Goal: Find specific fact: Find specific fact

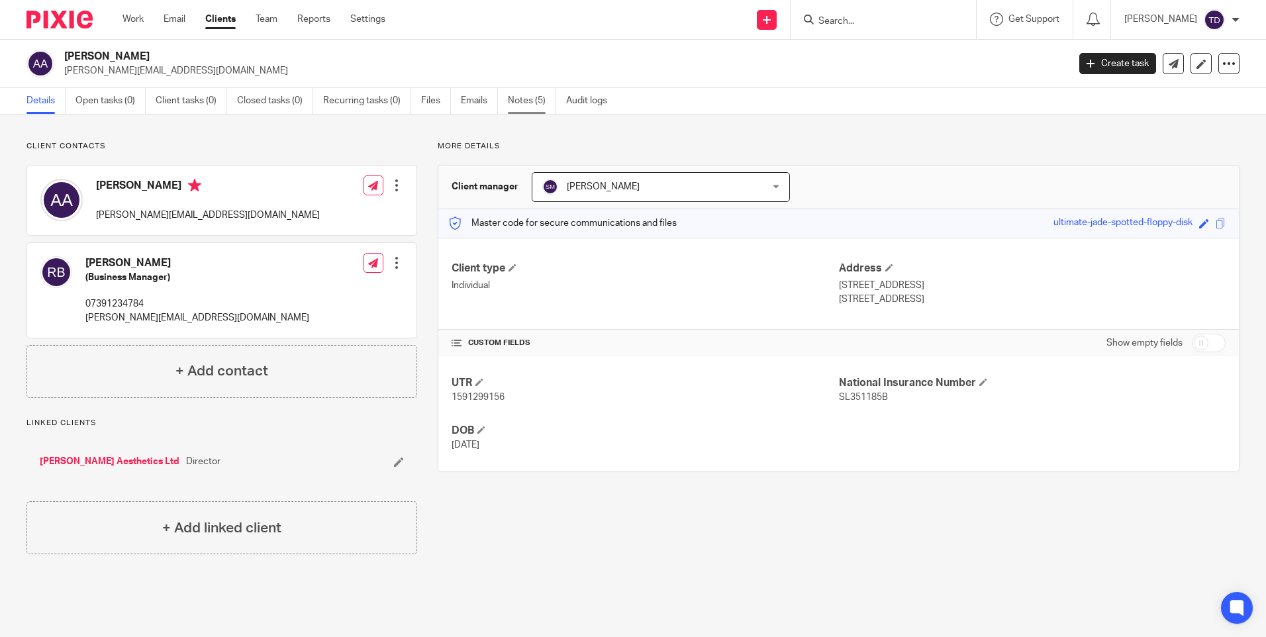
click at [537, 106] on link "Notes (5)" at bounding box center [532, 101] width 48 height 26
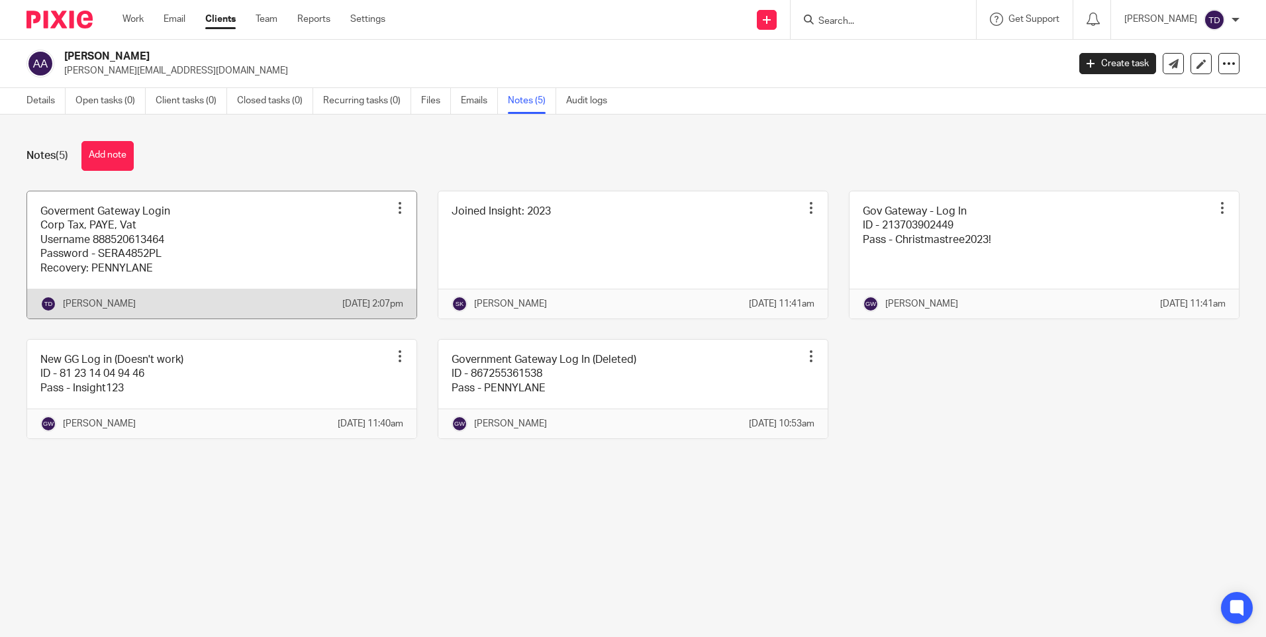
click at [179, 222] on link at bounding box center [221, 254] width 389 height 127
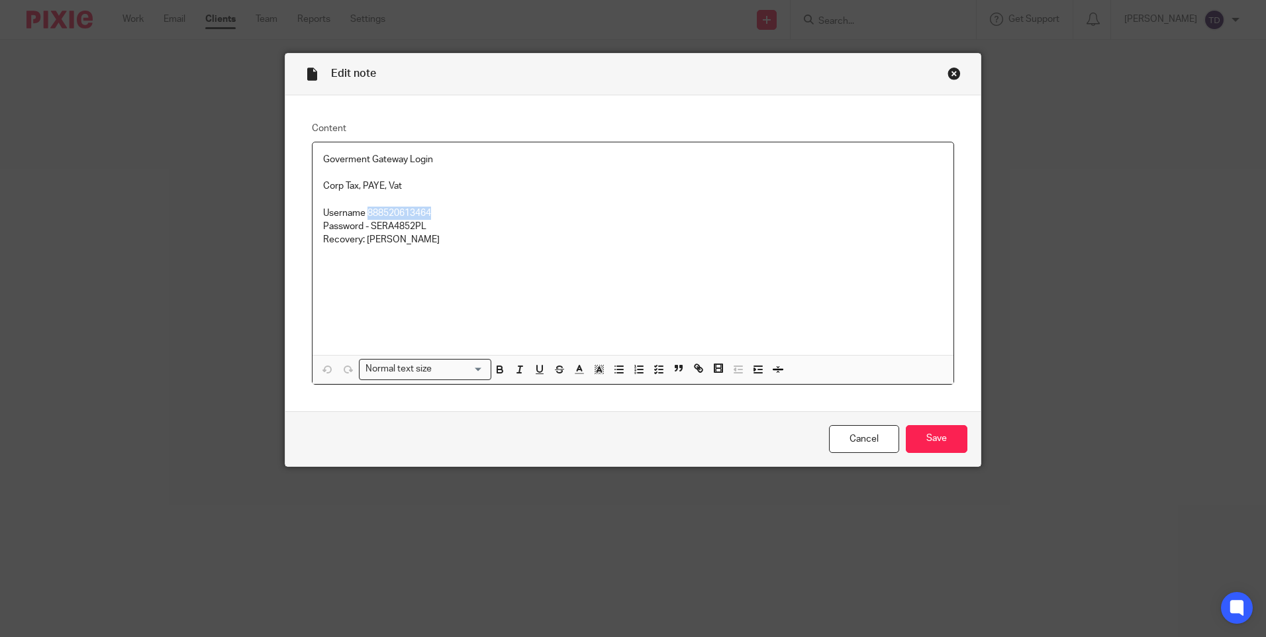
drag, startPoint x: 363, startPoint y: 210, endPoint x: 455, endPoint y: 214, distance: 92.8
click at [455, 214] on p "Username 888520613464" at bounding box center [633, 213] width 620 height 13
copy p "888520613464"
drag, startPoint x: 367, startPoint y: 222, endPoint x: 425, endPoint y: 222, distance: 57.6
click at [425, 222] on p "Password - SERA4852PL" at bounding box center [633, 226] width 620 height 13
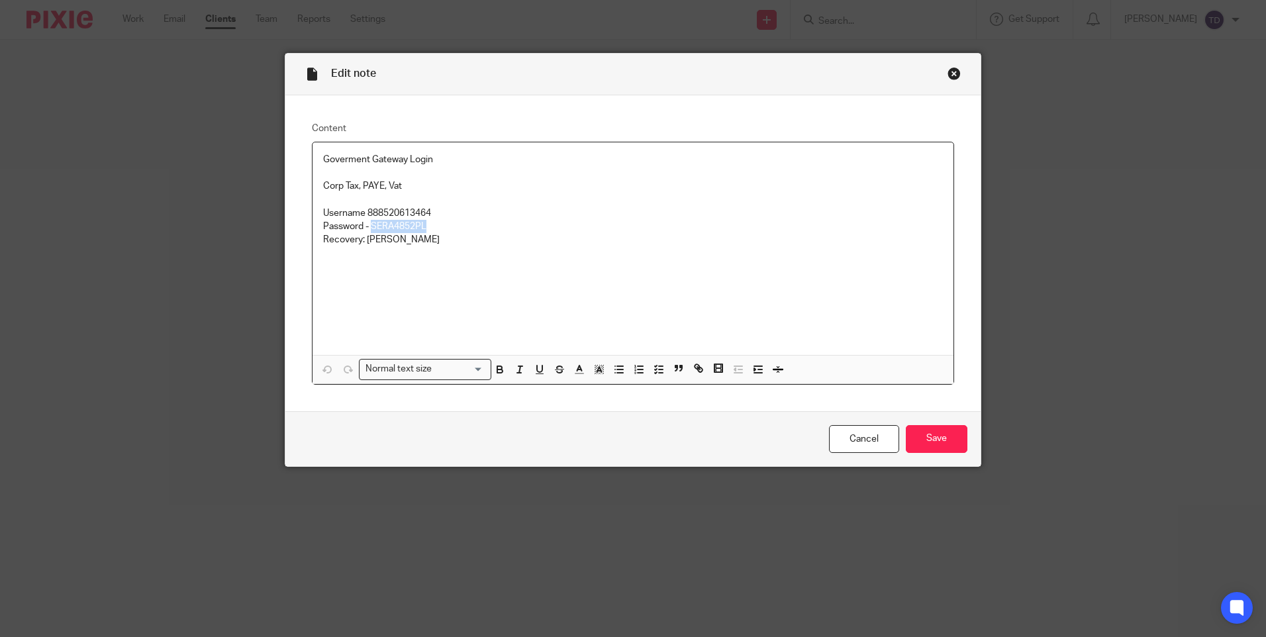
copy p "SERA4852PL"
click at [835, 447] on link "Cancel" at bounding box center [864, 439] width 70 height 28
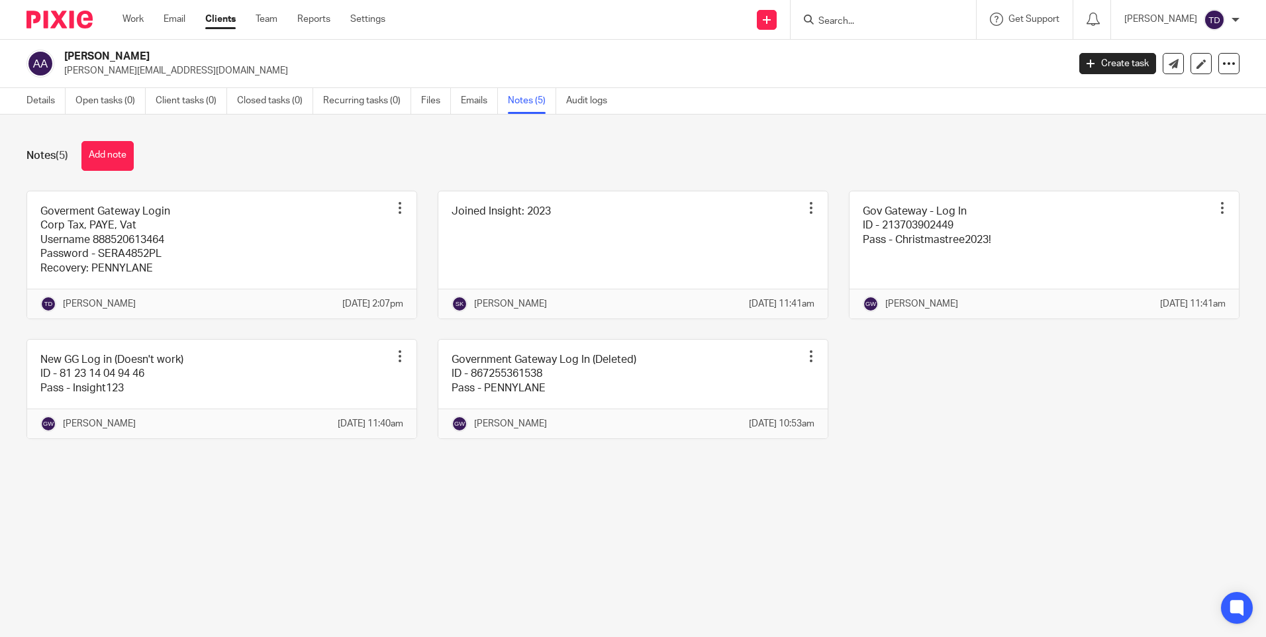
click at [813, 20] on icon at bounding box center [809, 20] width 10 height 10
click at [886, 19] on input "Search" at bounding box center [876, 22] width 119 height 12
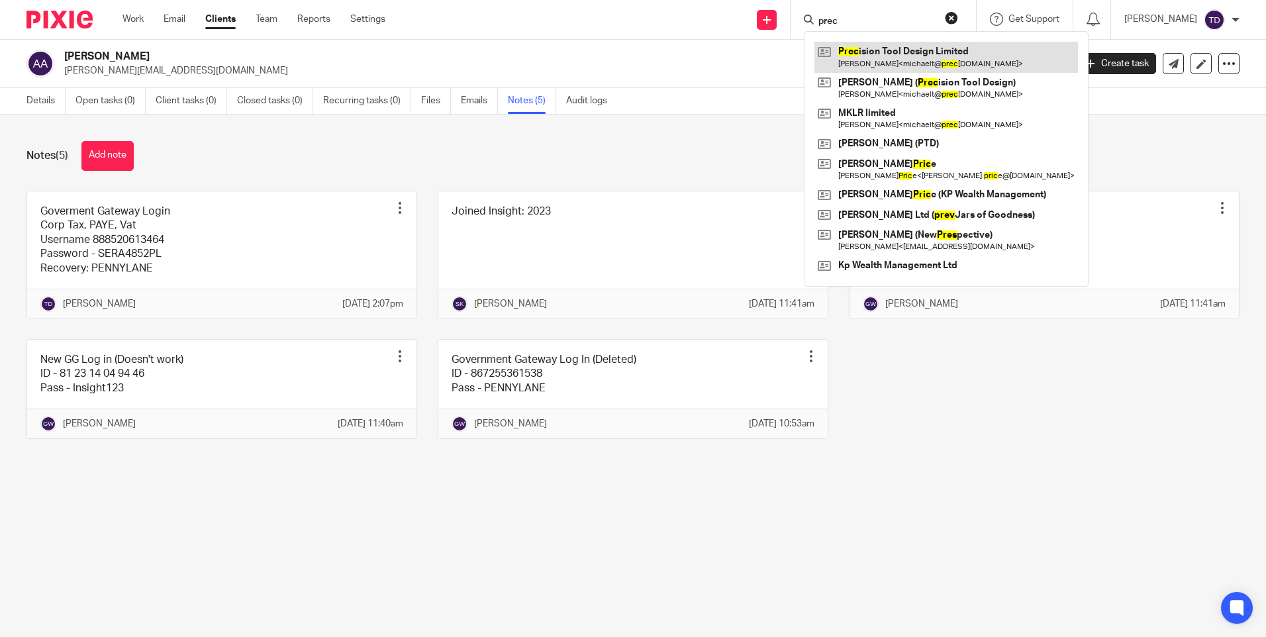
type input "prec"
click at [898, 63] on link at bounding box center [945, 57] width 263 height 30
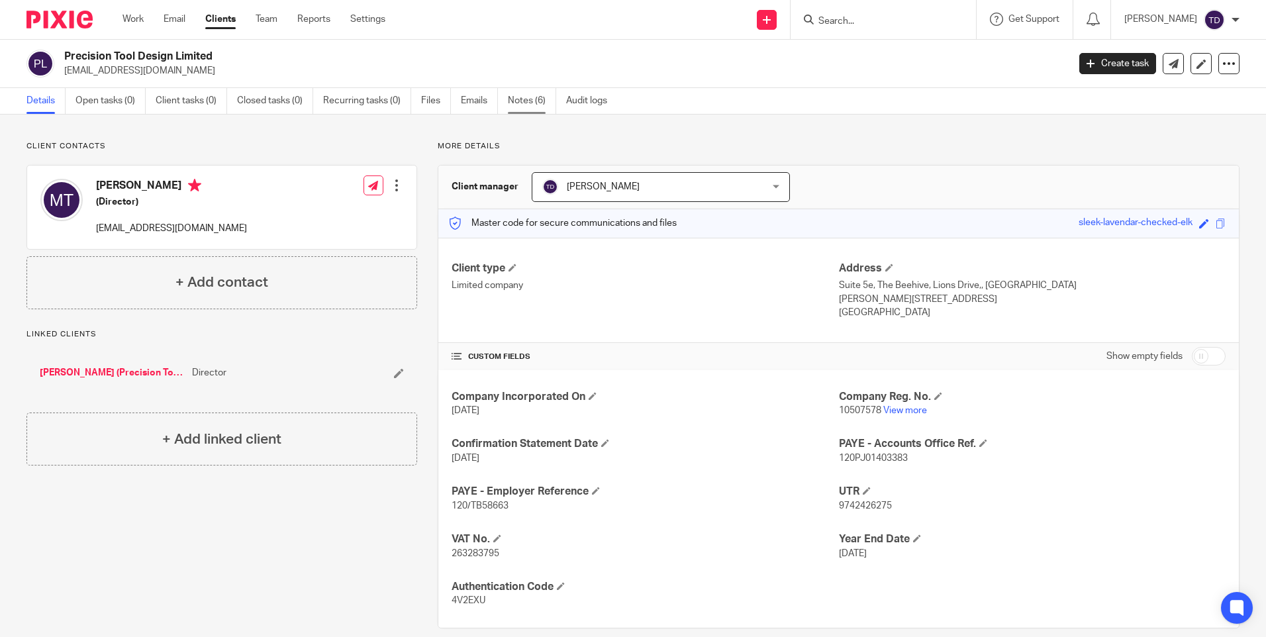
click at [544, 95] on link "Notes (6)" at bounding box center [532, 101] width 48 height 26
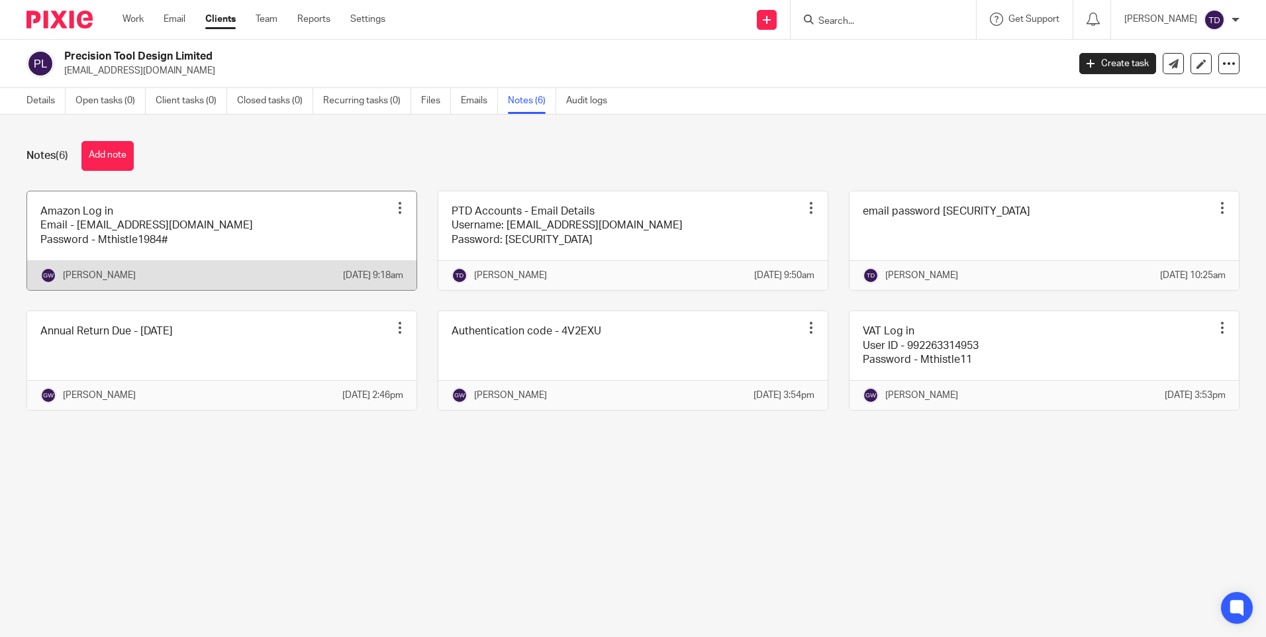
click at [224, 250] on link at bounding box center [221, 240] width 389 height 99
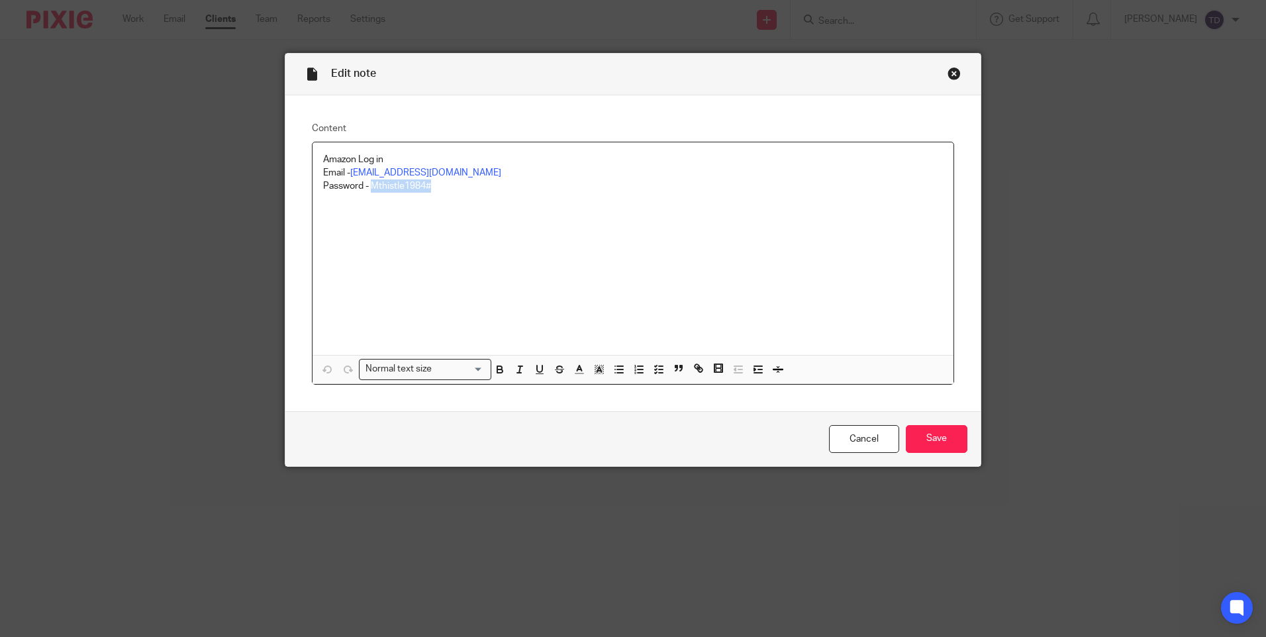
drag, startPoint x: 369, startPoint y: 187, endPoint x: 434, endPoint y: 188, distance: 65.5
click at [434, 188] on p "Password - Mthistle1984#" at bounding box center [633, 185] width 620 height 13
copy p "Mthistle1984#"
